Goal: Task Accomplishment & Management: Use online tool/utility

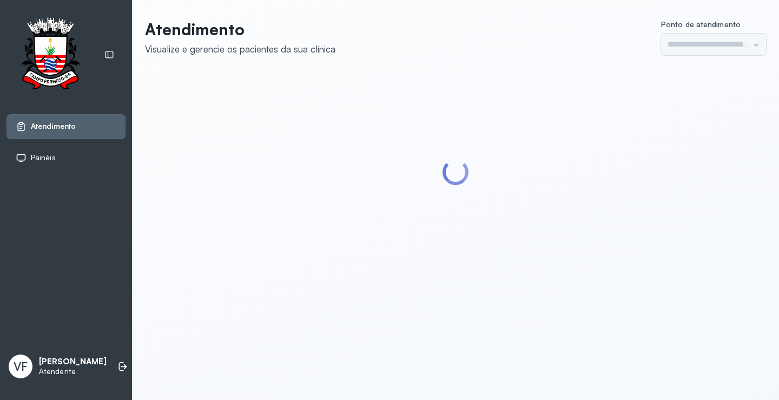
type input "*********"
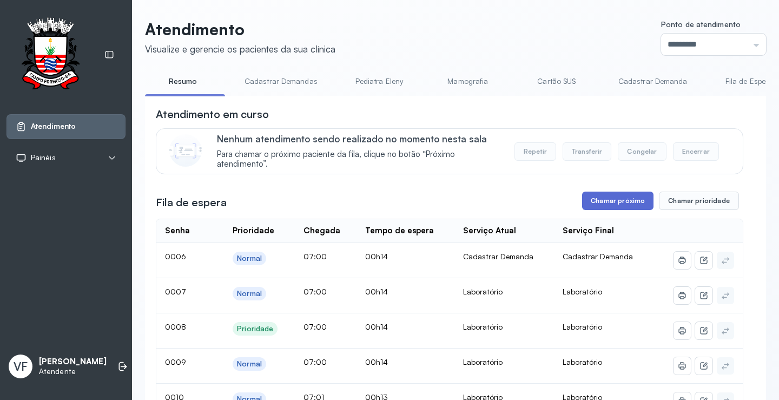
click at [614, 202] on button "Chamar próximo" at bounding box center [617, 201] width 71 height 18
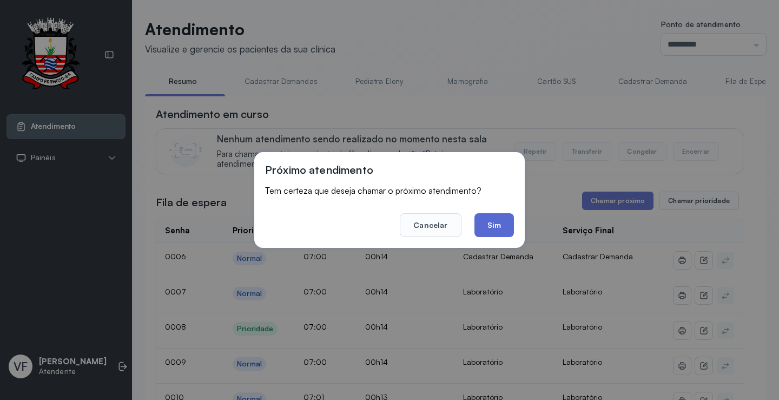
click at [501, 225] on button "Sim" at bounding box center [495, 225] width 40 height 24
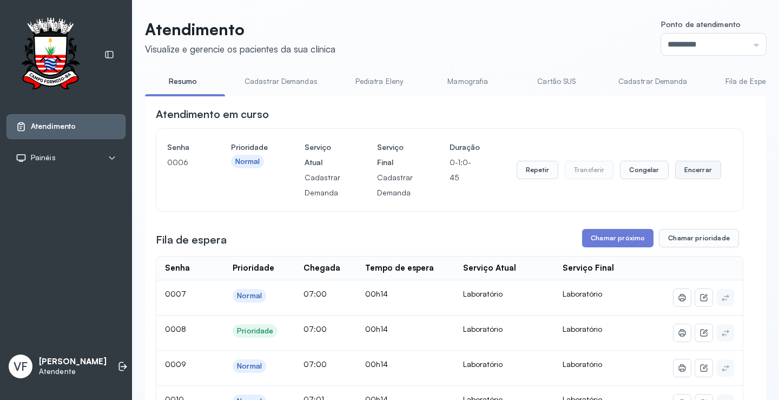
click at [688, 174] on button "Encerrar" at bounding box center [698, 170] width 46 height 18
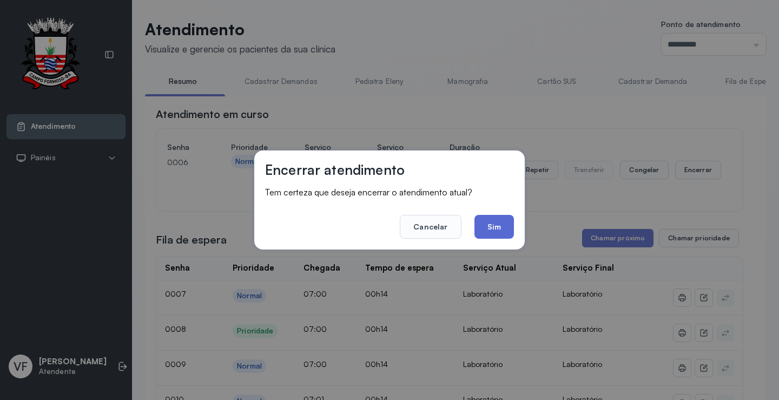
click at [494, 225] on button "Sim" at bounding box center [495, 227] width 40 height 24
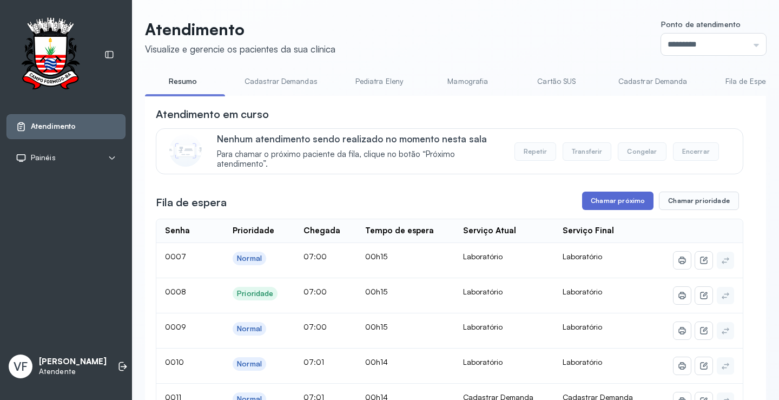
click at [612, 200] on button "Chamar próximo" at bounding box center [617, 201] width 71 height 18
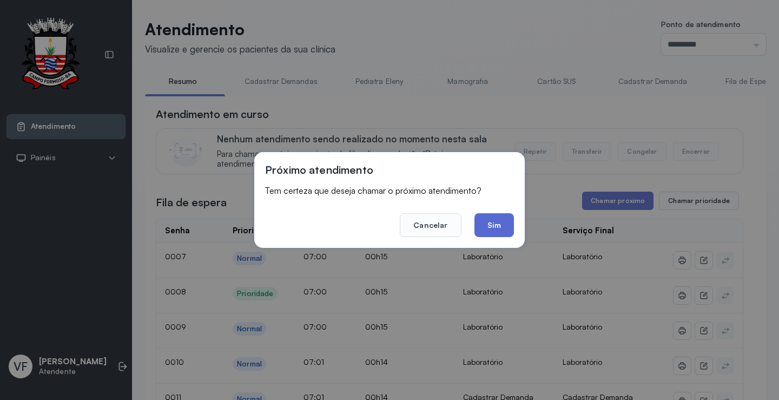
click at [498, 222] on button "Sim" at bounding box center [495, 225] width 40 height 24
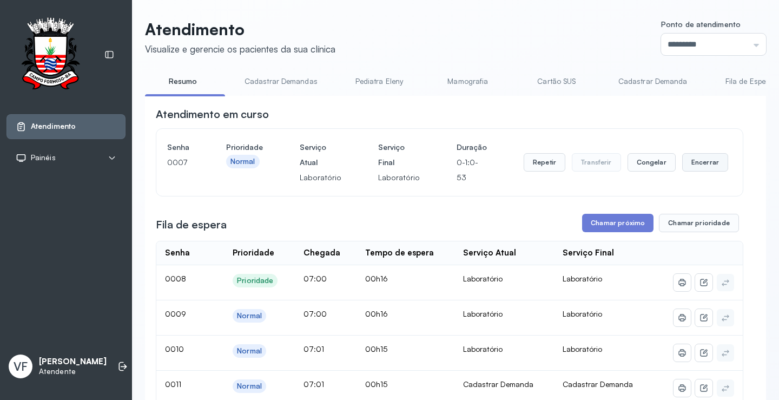
click at [693, 163] on button "Encerrar" at bounding box center [706, 162] width 46 height 18
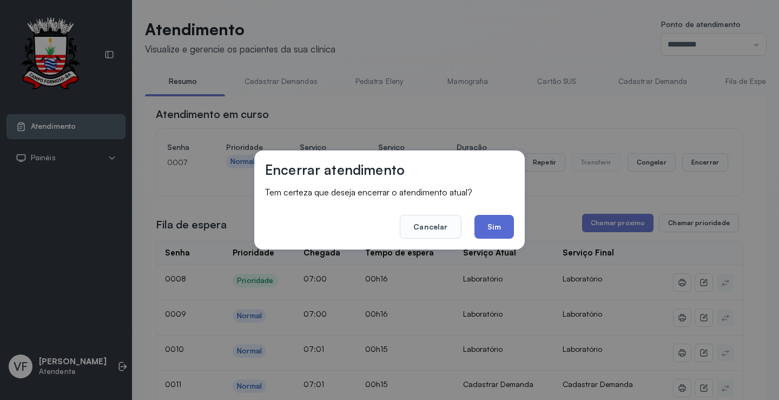
click at [496, 223] on button "Sim" at bounding box center [495, 227] width 40 height 24
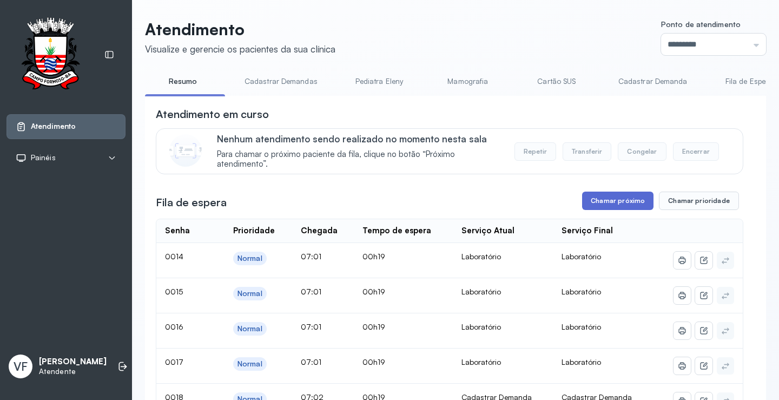
click at [609, 199] on button "Chamar próximo" at bounding box center [617, 201] width 71 height 18
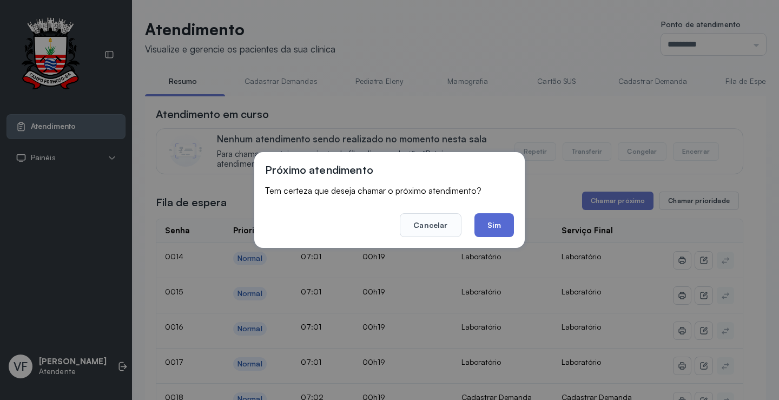
click at [496, 224] on button "Sim" at bounding box center [495, 225] width 40 height 24
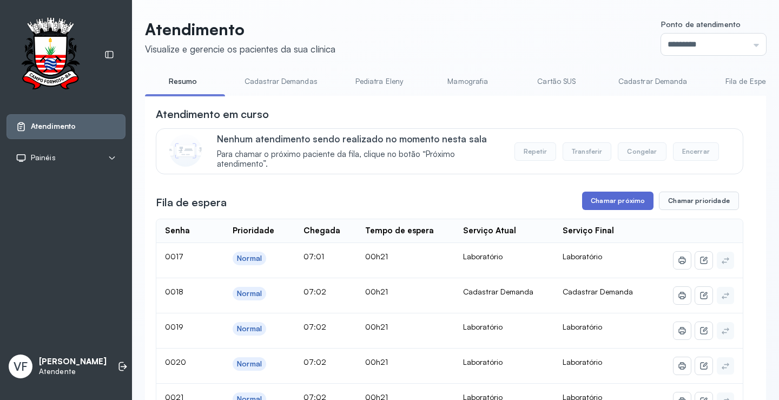
click at [599, 200] on button "Chamar próximo" at bounding box center [617, 201] width 71 height 18
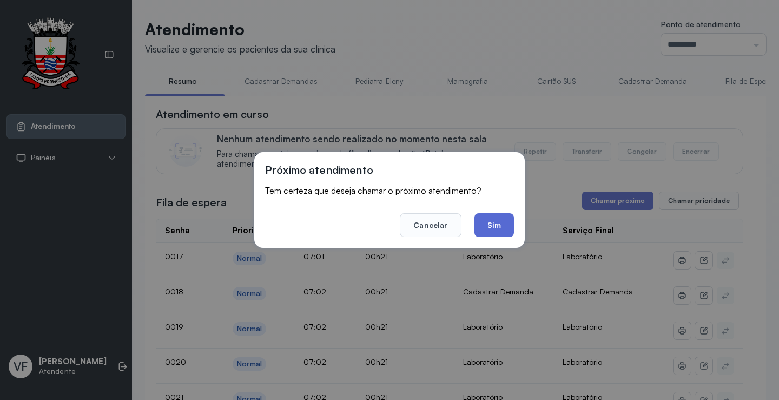
click at [505, 226] on button "Sim" at bounding box center [495, 225] width 40 height 24
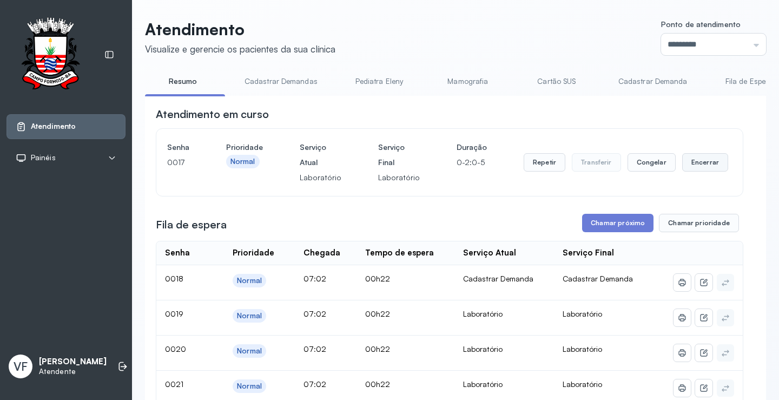
click at [685, 163] on button "Encerrar" at bounding box center [706, 162] width 46 height 18
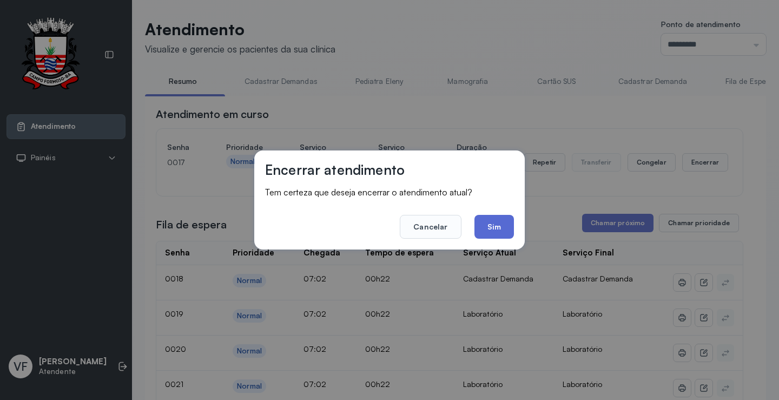
click at [501, 222] on button "Sim" at bounding box center [495, 227] width 40 height 24
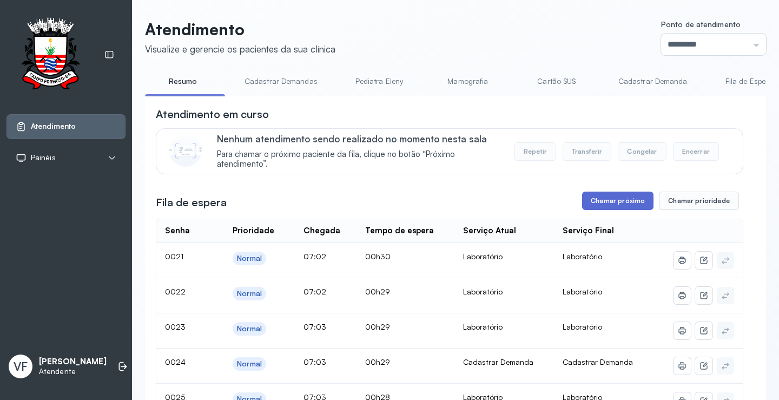
click at [615, 204] on button "Chamar próximo" at bounding box center [617, 201] width 71 height 18
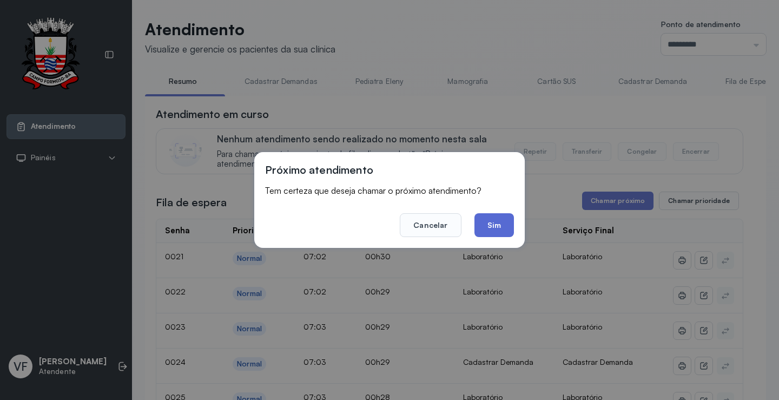
click at [499, 225] on button "Sim" at bounding box center [495, 225] width 40 height 24
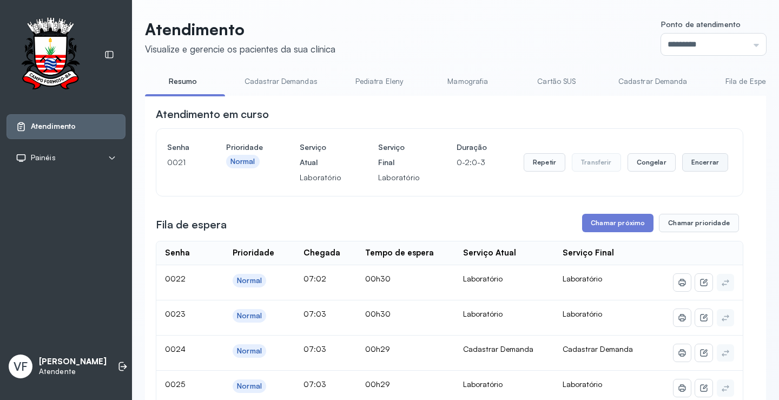
click at [687, 161] on button "Encerrar" at bounding box center [706, 162] width 46 height 18
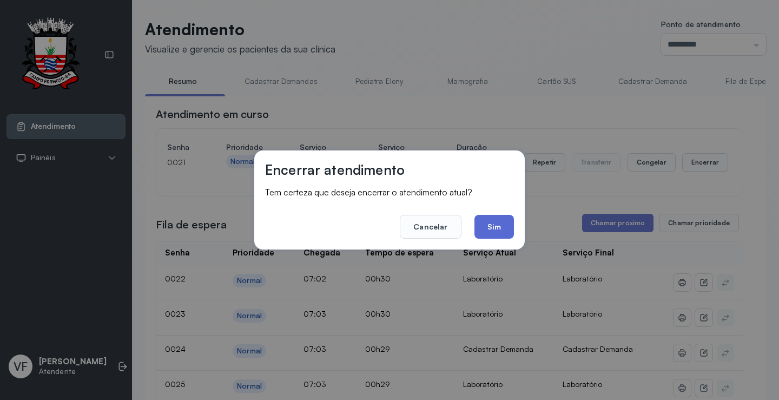
click at [495, 224] on button "Sim" at bounding box center [495, 227] width 40 height 24
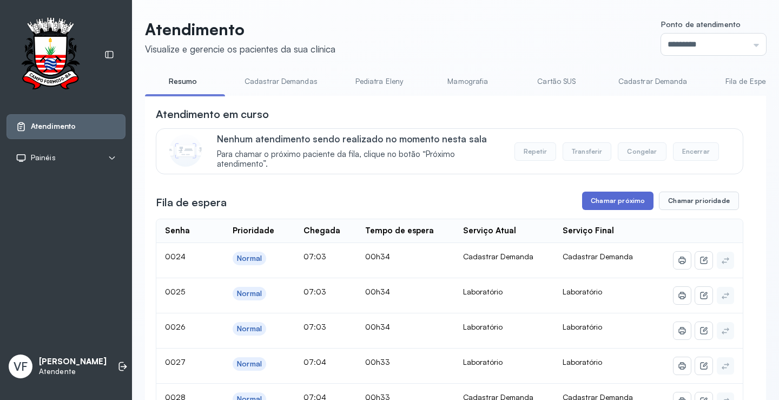
click at [617, 204] on button "Chamar próximo" at bounding box center [617, 201] width 71 height 18
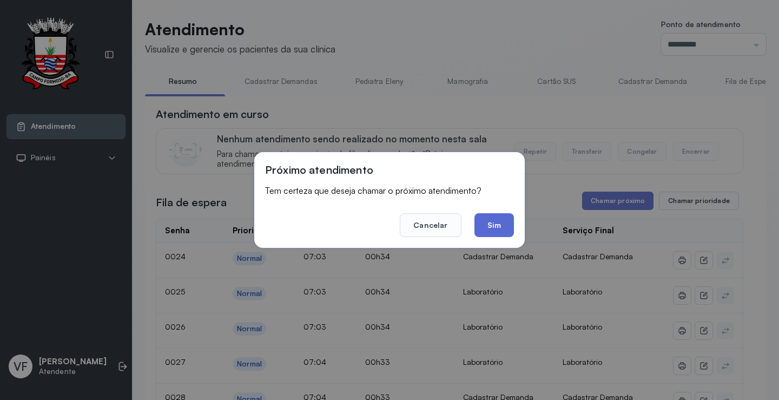
click at [489, 222] on button "Sim" at bounding box center [495, 225] width 40 height 24
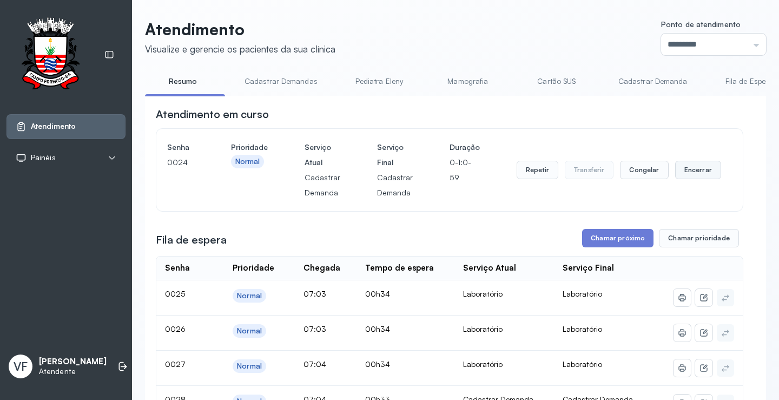
click at [694, 170] on button "Encerrar" at bounding box center [698, 170] width 46 height 18
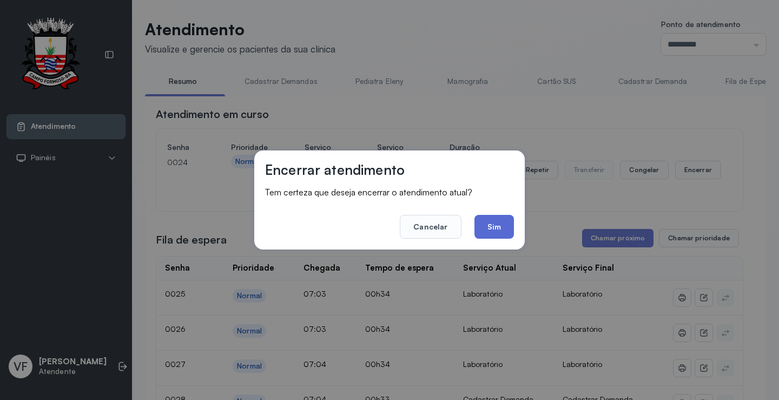
click at [495, 223] on button "Sim" at bounding box center [495, 227] width 40 height 24
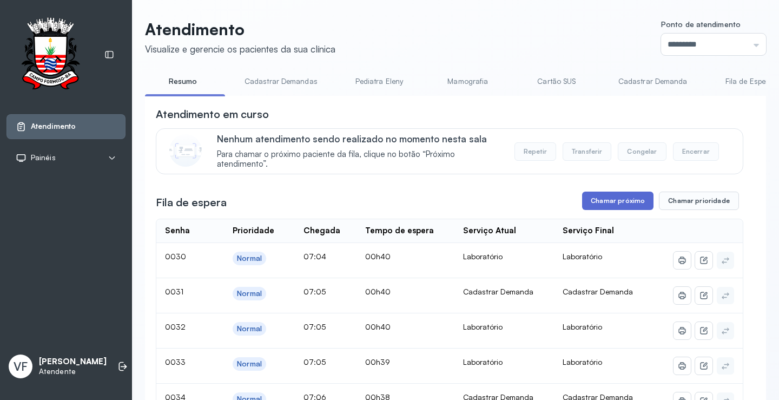
click at [623, 199] on button "Chamar próximo" at bounding box center [617, 201] width 71 height 18
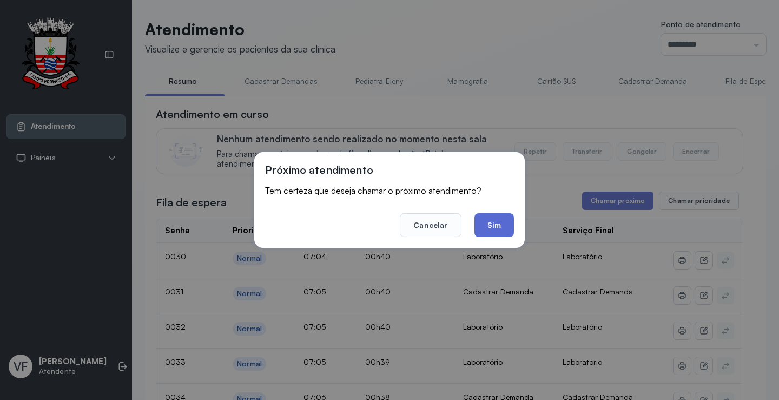
click at [493, 222] on button "Sim" at bounding box center [495, 225] width 40 height 24
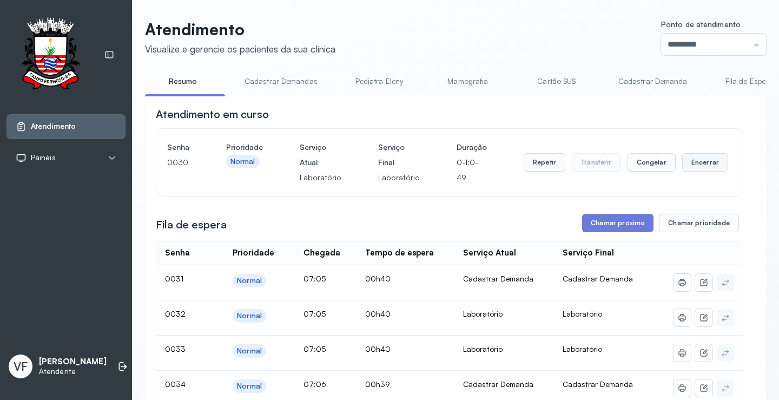
click at [697, 163] on button "Encerrar" at bounding box center [706, 162] width 46 height 18
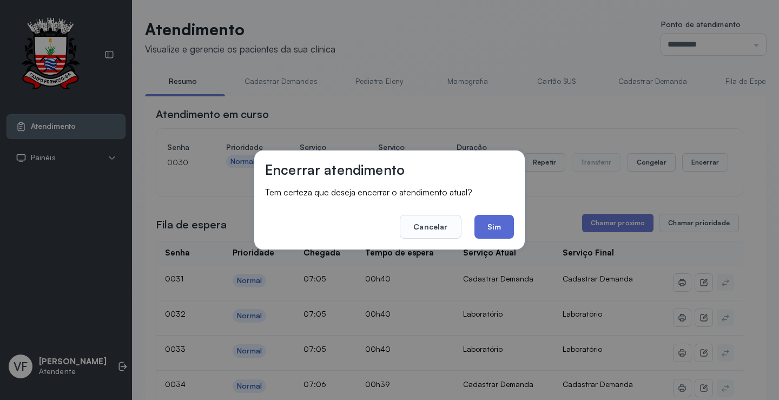
click at [498, 224] on button "Sim" at bounding box center [495, 227] width 40 height 24
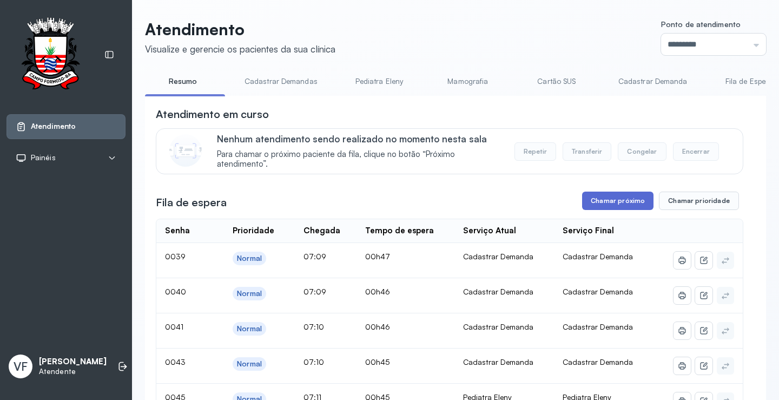
click at [615, 203] on button "Chamar próximo" at bounding box center [617, 201] width 71 height 18
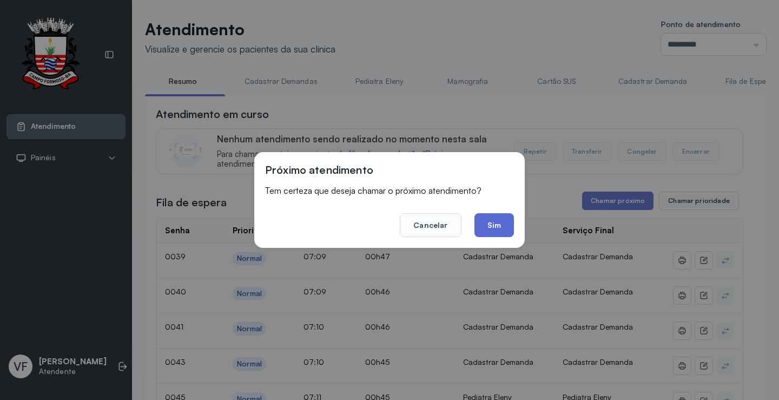
click at [487, 220] on button "Sim" at bounding box center [495, 225] width 40 height 24
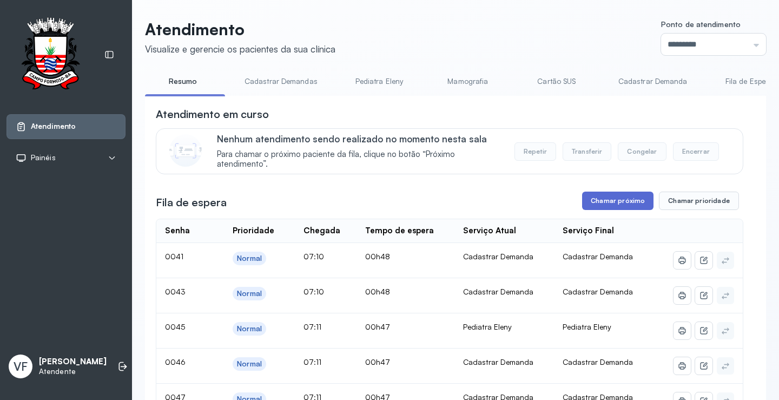
click at [608, 204] on button "Chamar próximo" at bounding box center [617, 201] width 71 height 18
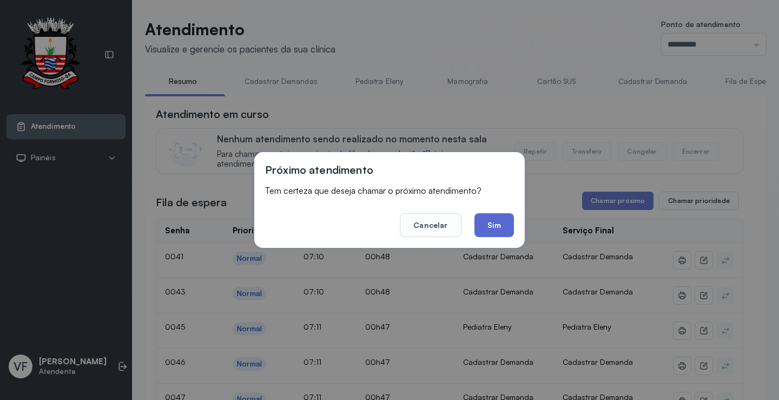
click at [499, 215] on button "Sim" at bounding box center [495, 225] width 40 height 24
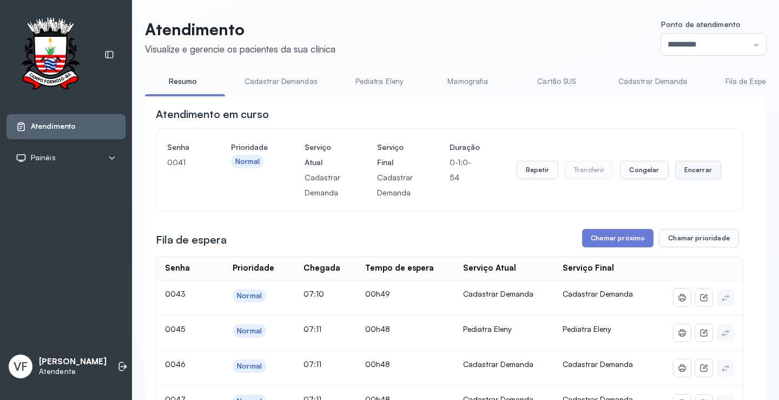
click at [694, 172] on button "Encerrar" at bounding box center [698, 170] width 46 height 18
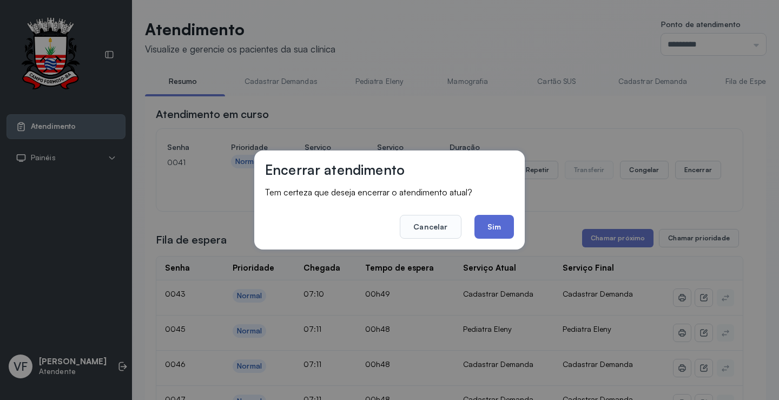
click at [486, 223] on button "Sim" at bounding box center [495, 227] width 40 height 24
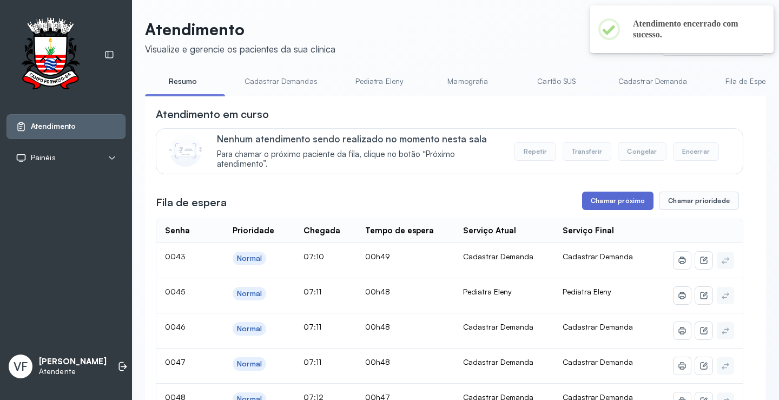
click at [624, 201] on button "Chamar próximo" at bounding box center [617, 201] width 71 height 18
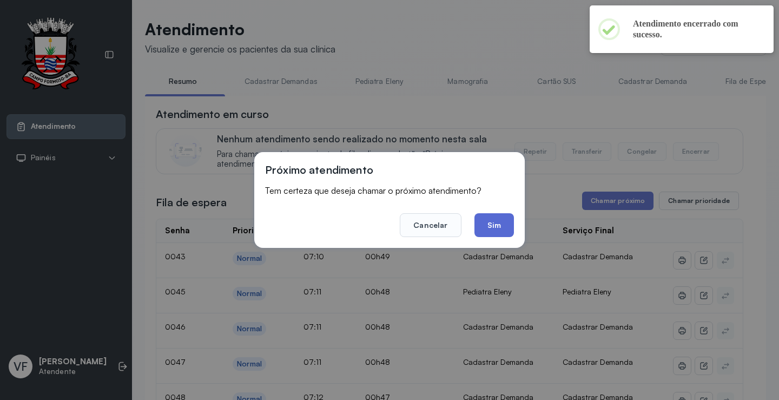
click at [496, 230] on button "Sim" at bounding box center [495, 225] width 40 height 24
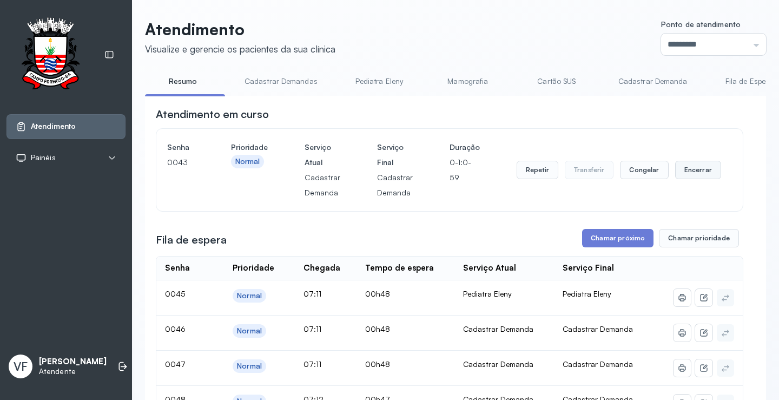
click at [698, 171] on button "Encerrar" at bounding box center [698, 170] width 46 height 18
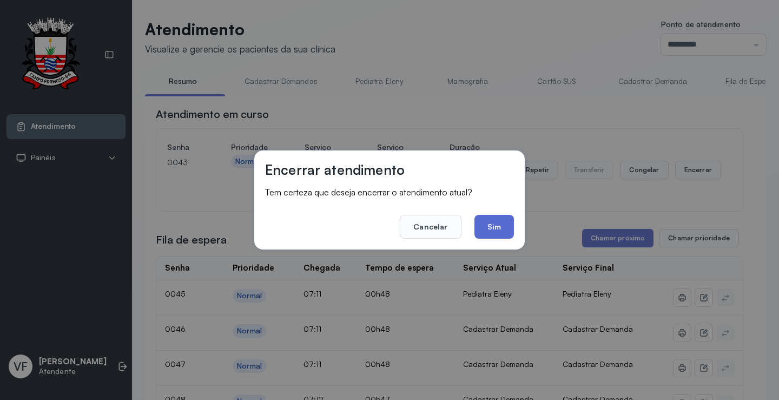
click at [492, 229] on button "Sim" at bounding box center [495, 227] width 40 height 24
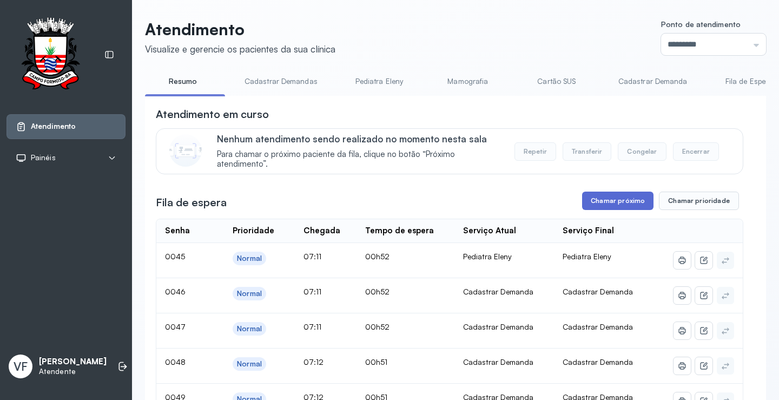
click at [608, 202] on button "Chamar próximo" at bounding box center [617, 201] width 71 height 18
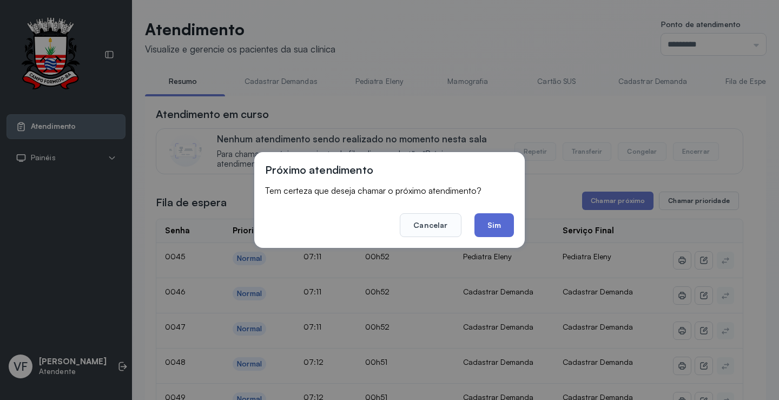
click at [500, 225] on button "Sim" at bounding box center [495, 225] width 40 height 24
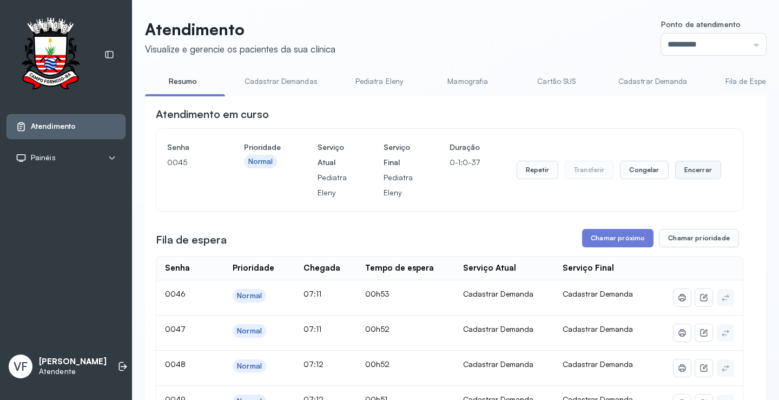
click at [692, 174] on button "Encerrar" at bounding box center [698, 170] width 46 height 18
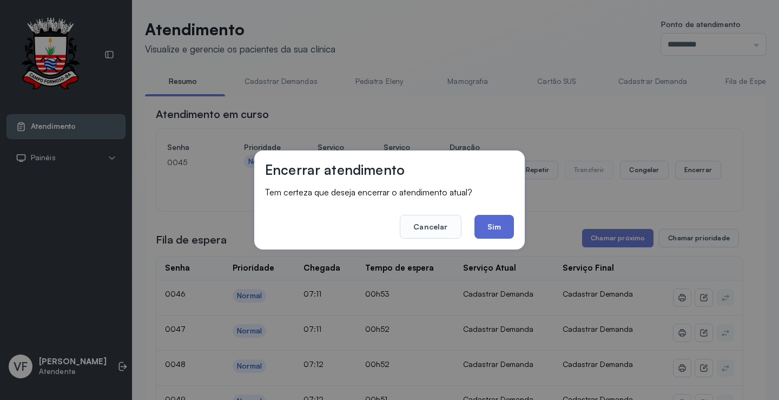
click at [502, 223] on button "Sim" at bounding box center [495, 227] width 40 height 24
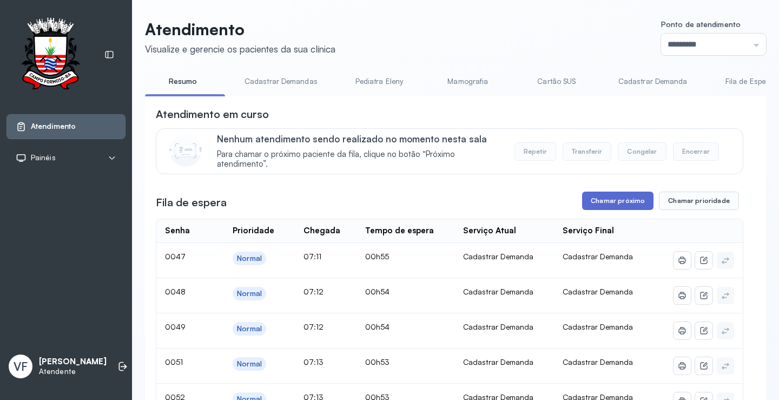
click at [611, 204] on button "Chamar próximo" at bounding box center [617, 201] width 71 height 18
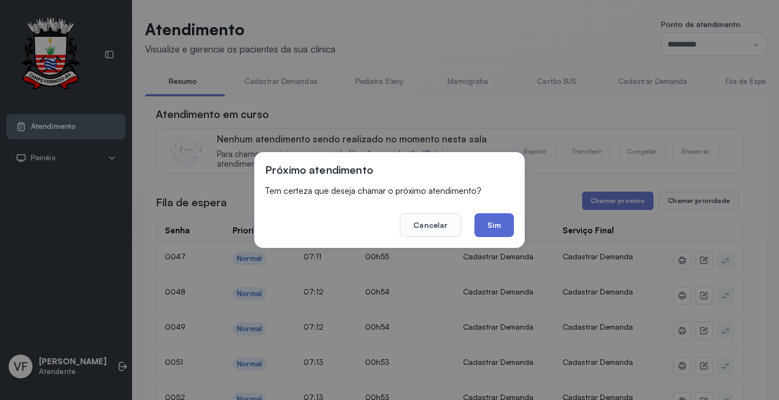
click at [487, 217] on button "Sim" at bounding box center [495, 225] width 40 height 24
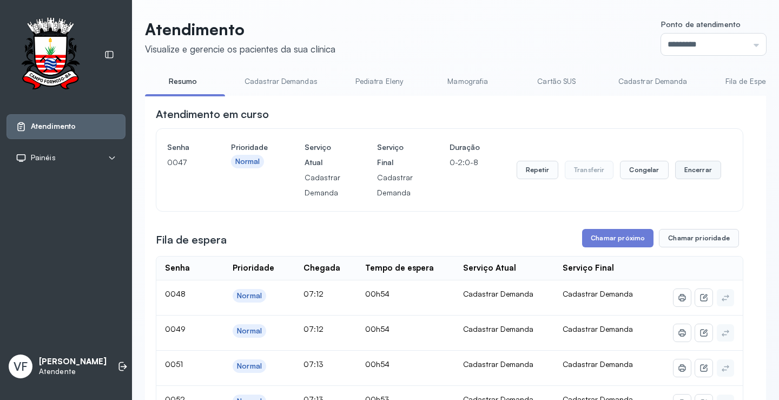
click at [690, 167] on button "Encerrar" at bounding box center [698, 170] width 46 height 18
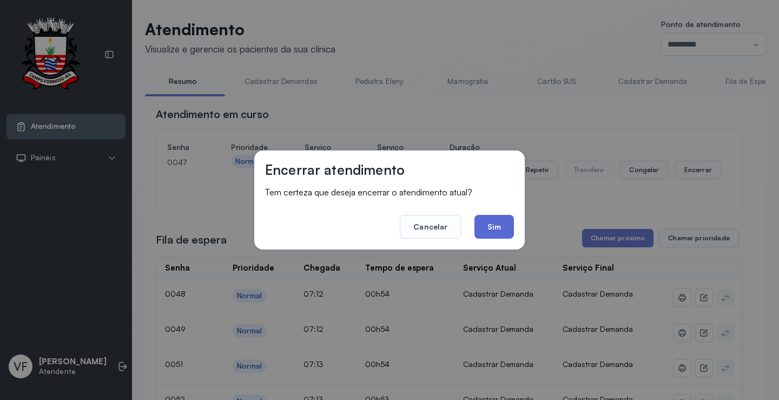
click at [496, 227] on button "Sim" at bounding box center [495, 227] width 40 height 24
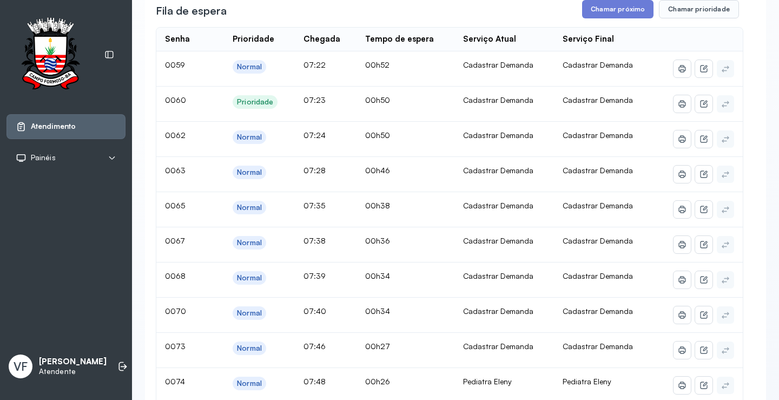
scroll to position [217, 0]
